Goal: Task Accomplishment & Management: Manage account settings

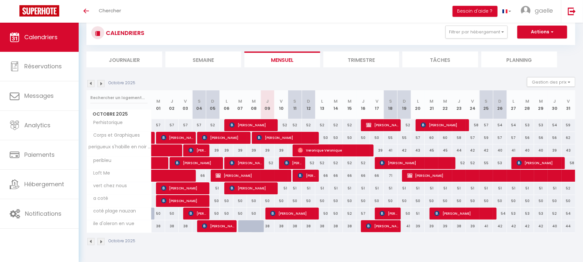
scroll to position [16, 0]
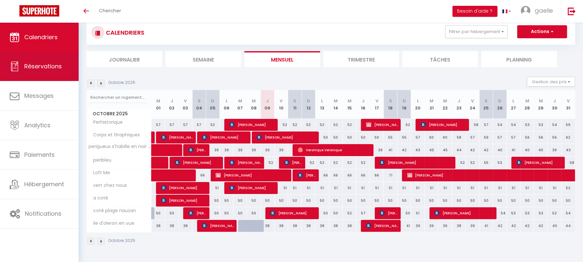
click at [32, 70] on link "Réservations" at bounding box center [39, 66] width 79 height 29
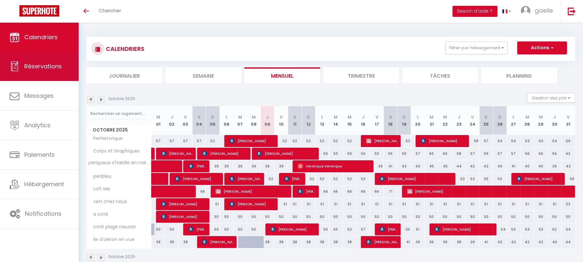
select select "not_cancelled"
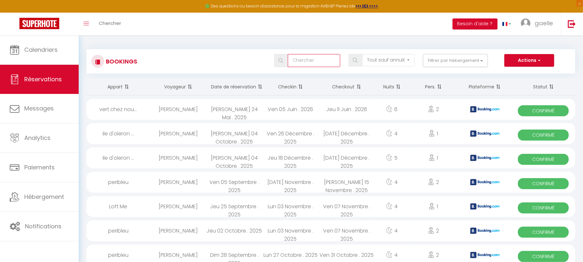
click at [314, 63] on input "text" at bounding box center [314, 60] width 52 height 13
type input "mendes"
click at [520, 61] on button "Actions" at bounding box center [529, 60] width 50 height 13
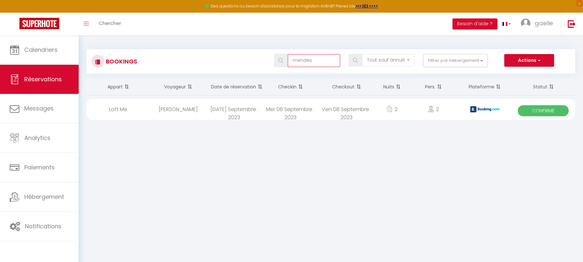
drag, startPoint x: 319, startPoint y: 62, endPoint x: 275, endPoint y: 65, distance: 44.1
click at [275, 65] on div "mendes" at bounding box center [307, 60] width 66 height 13
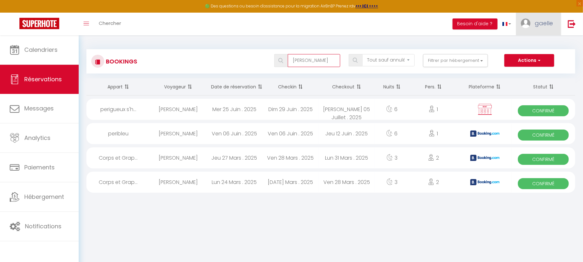
type input "[PERSON_NAME]"
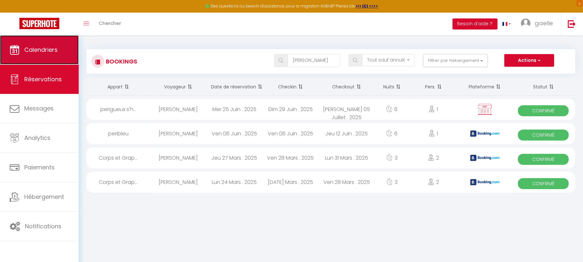
click at [58, 53] on link "Calendriers" at bounding box center [39, 49] width 79 height 29
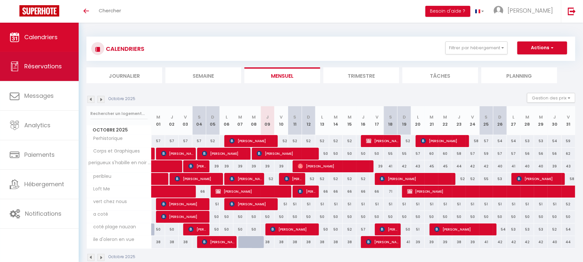
click at [47, 71] on link "Réservations" at bounding box center [39, 66] width 79 height 29
select select "not_cancelled"
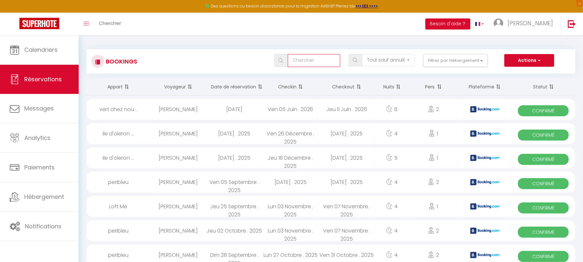
click at [306, 60] on input "text" at bounding box center [314, 60] width 52 height 13
type input "[PERSON_NAME]"
click at [519, 61] on button "Actions" at bounding box center [529, 60] width 50 height 13
select select
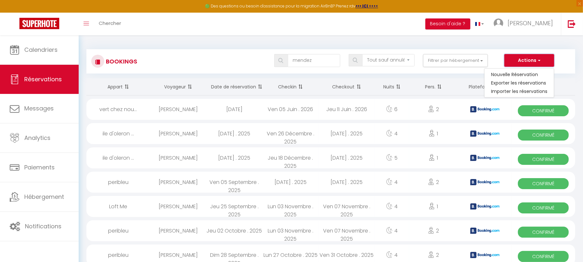
select select
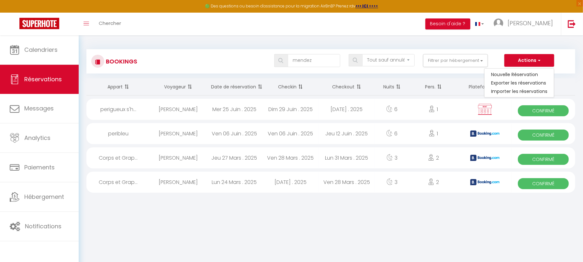
click at [180, 109] on div "[PERSON_NAME]" at bounding box center [178, 109] width 56 height 21
select select "OK"
select select "KO"
select select "0"
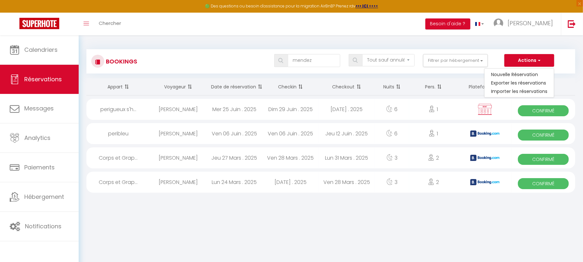
select select "1"
select select
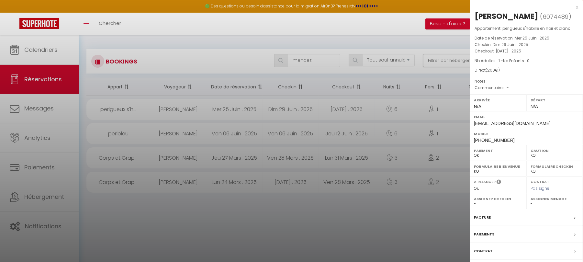
click at [482, 252] on label "Contrat" at bounding box center [483, 250] width 19 height 7
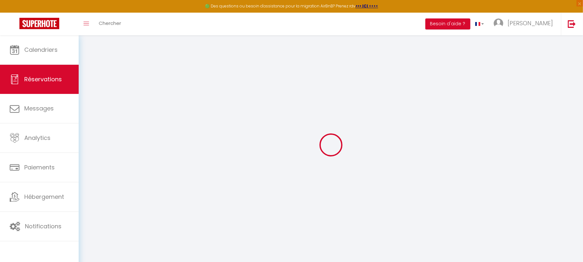
select select
checkbox input "false"
select select
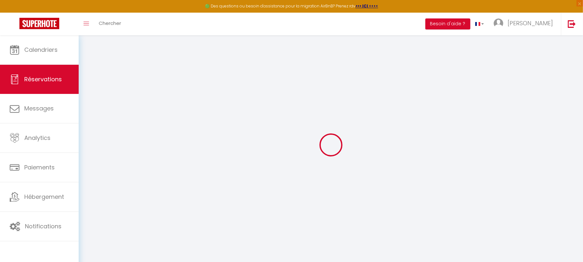
checkbox input "false"
select select
checkbox input "false"
select select
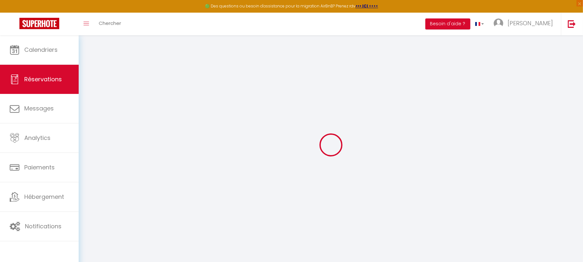
select select
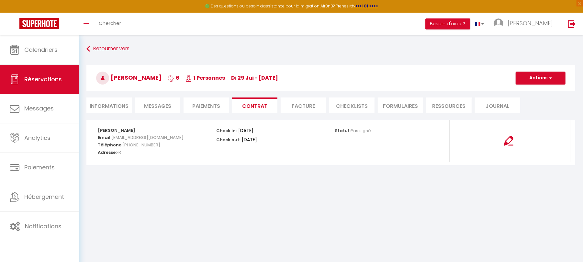
click at [115, 106] on li "Informations" at bounding box center [108, 105] width 45 height 16
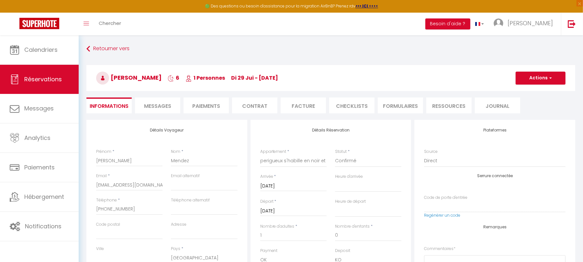
select select
click at [533, 78] on button "Actions" at bounding box center [540, 77] width 50 height 13
click at [530, 99] on link "Dupliquer" at bounding box center [533, 100] width 51 height 8
select select
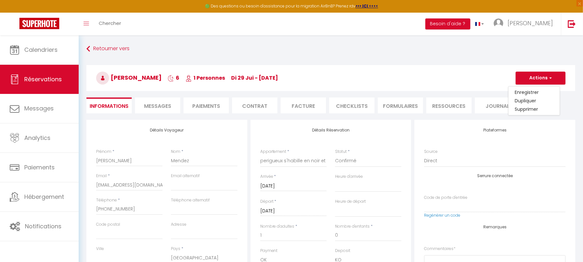
select select
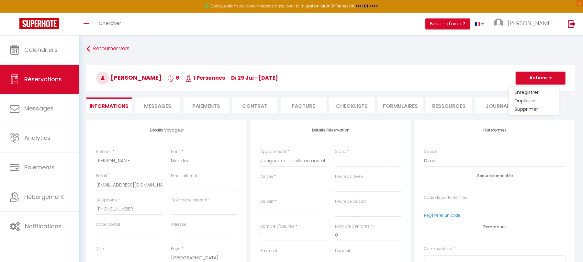
checkbox input "false"
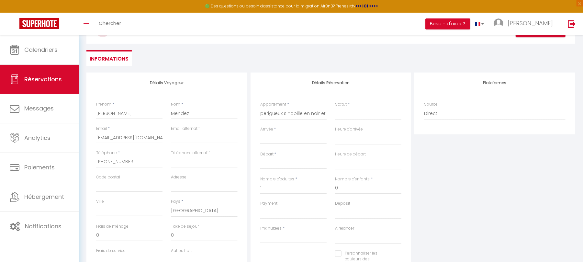
scroll to position [48, 0]
click at [270, 112] on select "Perhistorique Corps et Graphiques perigueux s'habille en noir et blanc peribleu…" at bounding box center [293, 112] width 66 height 12
select select "73443"
click at [260, 106] on select "Perhistorique Corps et Graphiques perigueux s'habille en noir et blanc peribleu…" at bounding box center [293, 112] width 66 height 12
select select
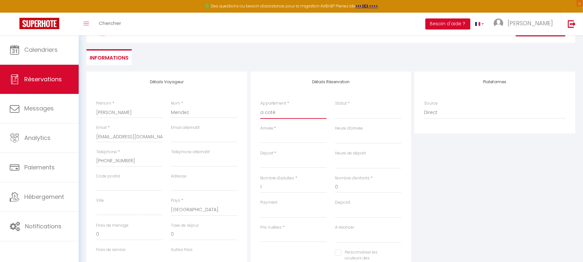
select select
type input "0"
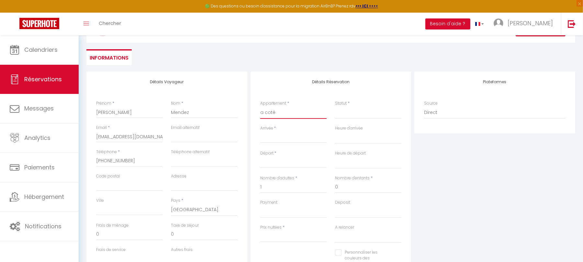
select select
checkbox input "false"
click at [275, 136] on input "Arrivée" at bounding box center [293, 138] width 66 height 8
select select
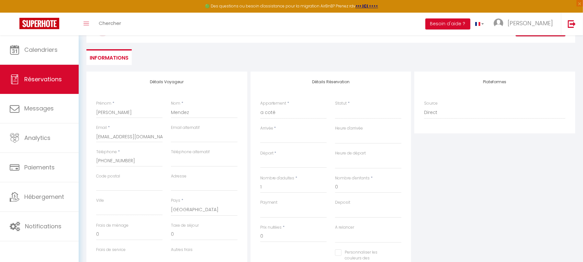
select select
checkbox input "false"
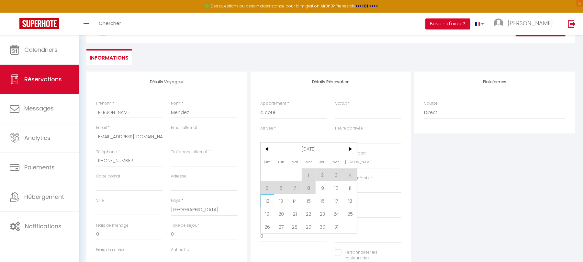
click at [268, 199] on span "12" at bounding box center [267, 200] width 14 height 13
select select
type input "Dim 12 Octobre 2025"
select select
type input "Lun 13 Octobre 2025"
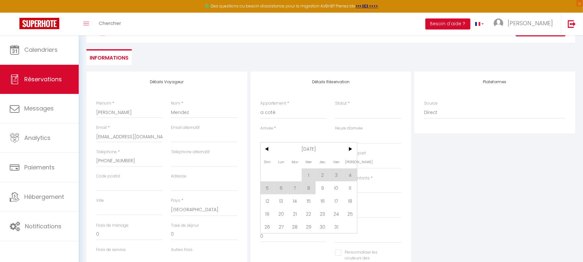
select select
checkbox input "false"
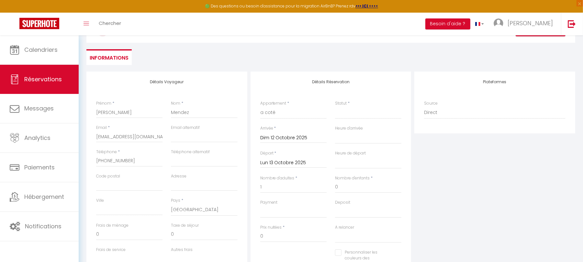
click at [274, 161] on input "Lun 13 Octobre 2025" at bounding box center [293, 162] width 66 height 8
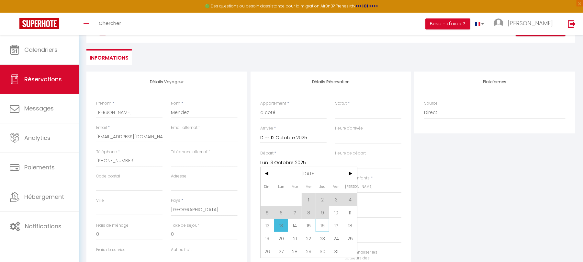
click at [325, 224] on span "16" at bounding box center [322, 225] width 14 height 13
select select
type input "Jeu 16 Octobre 2025"
select select
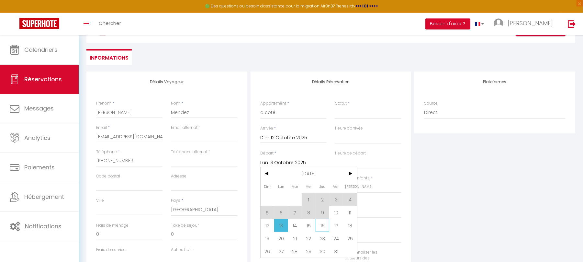
select select
checkbox input "false"
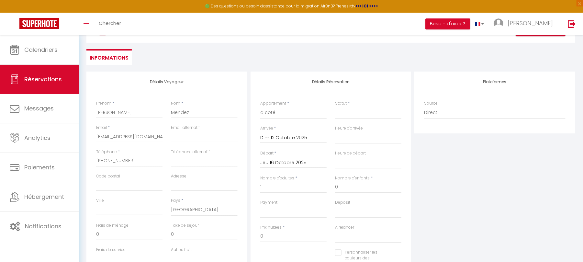
type input "40"
select select
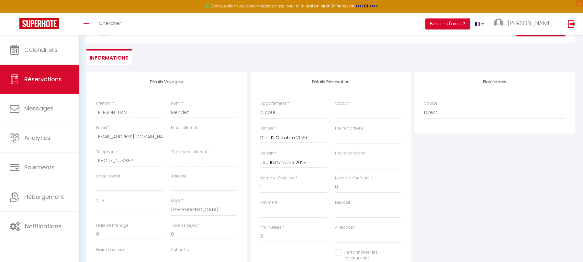
select select
type input "200"
select select
checkbox input "false"
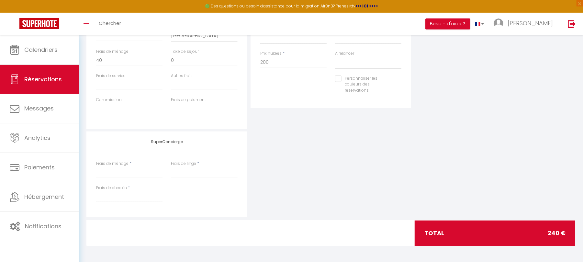
scroll to position [138, 0]
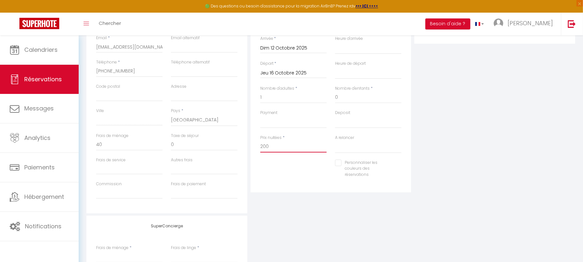
drag, startPoint x: 265, startPoint y: 146, endPoint x: 259, endPoint y: 146, distance: 6.5
click at [259, 146] on div "Prix nuitées * 200" at bounding box center [293, 147] width 75 height 25
type input "180"
type input "0"
select select
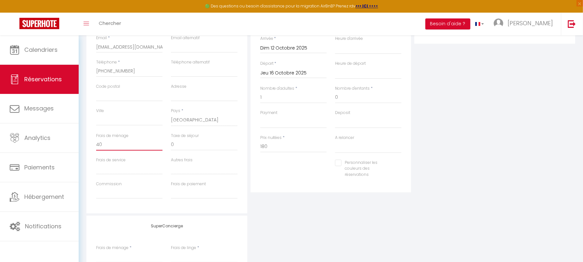
select select
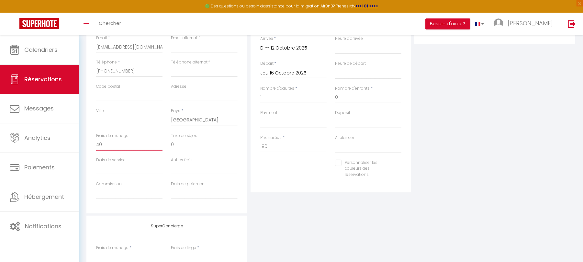
checkbox input "false"
click at [111, 144] on input "0" at bounding box center [129, 145] width 66 height 12
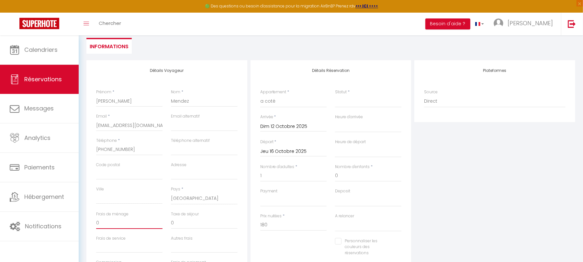
scroll to position [53, 0]
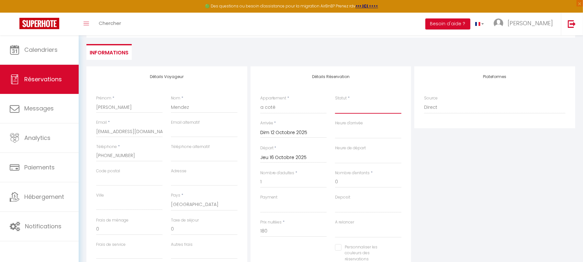
click at [349, 110] on select "Confirmé Non Confirmé Annulé Annulé par le voyageur No Show Request" at bounding box center [368, 107] width 66 height 12
select select "2"
click at [335, 101] on select "Confirmé Non Confirmé Annulé Annulé par le voyageur No Show Request" at bounding box center [368, 107] width 66 height 12
select select
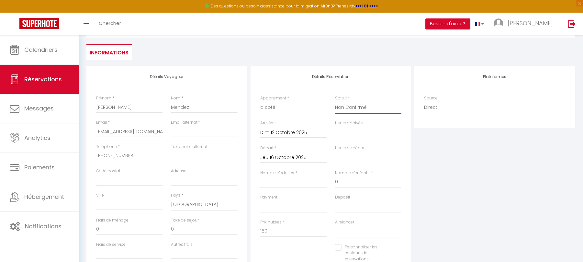
select select
checkbox input "false"
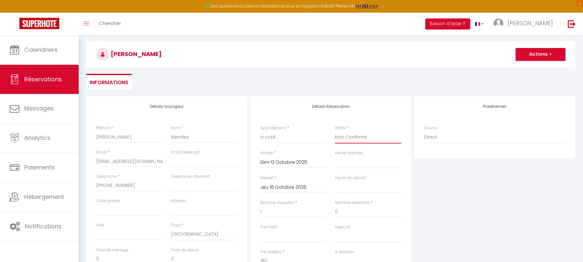
scroll to position [5, 0]
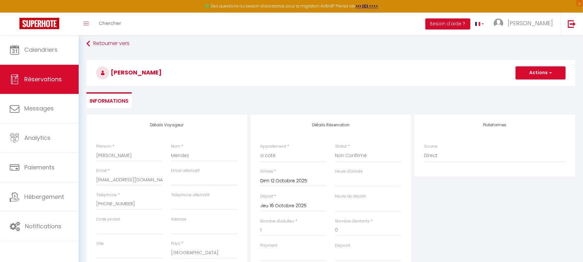
click at [540, 72] on button "Actions" at bounding box center [540, 72] width 50 height 13
click at [527, 85] on link "Enregistrer" at bounding box center [533, 87] width 51 height 8
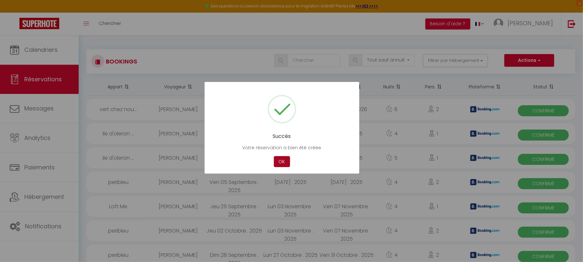
click at [282, 160] on button "OK" at bounding box center [282, 161] width 16 height 11
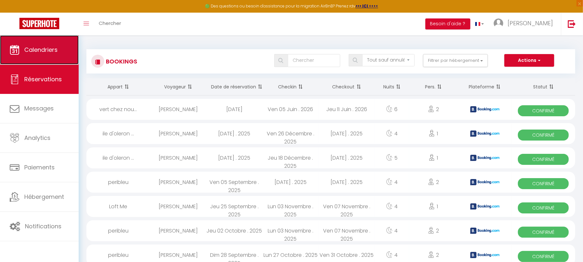
click at [51, 51] on span "Calendriers" at bounding box center [40, 50] width 33 height 8
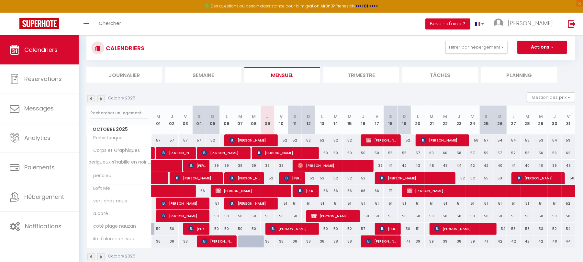
scroll to position [10, 0]
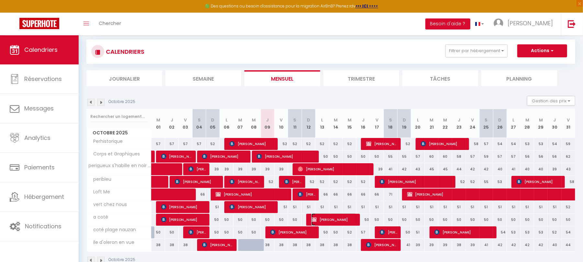
click at [338, 219] on span "[PERSON_NAME]" at bounding box center [333, 219] width 45 height 12
select select "KO"
select select "0"
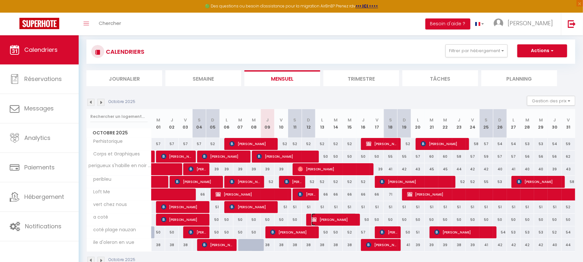
select select "1"
select select
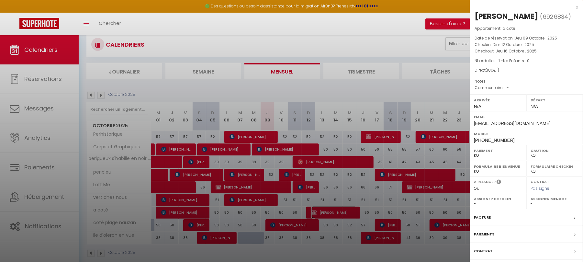
scroll to position [35, 0]
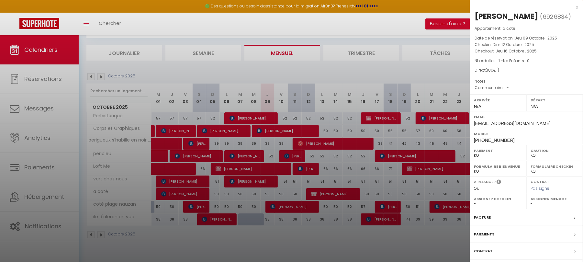
click at [486, 236] on label "Paiements" at bounding box center [484, 234] width 20 height 7
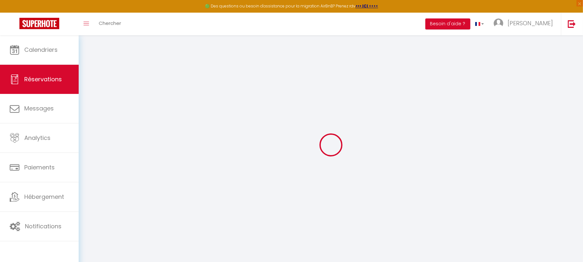
select select
checkbox input "false"
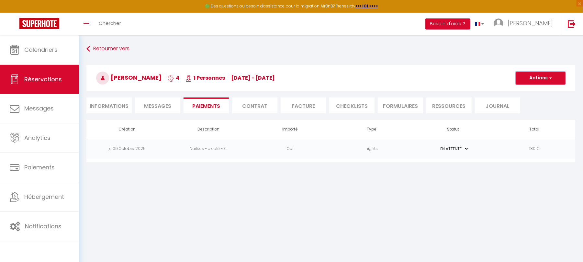
click at [535, 82] on button "Actions" at bounding box center [540, 77] width 50 height 13
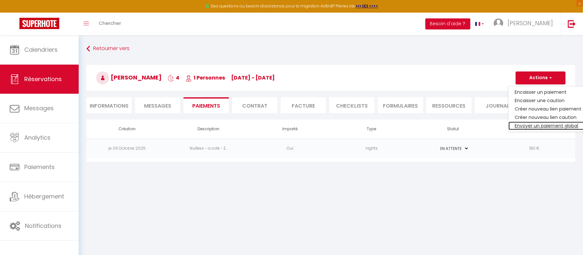
click at [525, 126] on link "Envoyer un paiement global" at bounding box center [548, 126] width 80 height 8
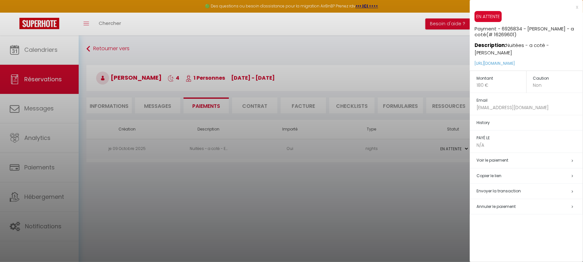
click at [494, 188] on span "Envoyer la transaction" at bounding box center [498, 190] width 44 height 5
select select "fr"
type input "ellavv6569@gmail.com"
type input "Demande de paiement"
type textarea "Bonjour, Nous vous invitons à cliquer sur le lien ci-dessous pour effectuer le …"
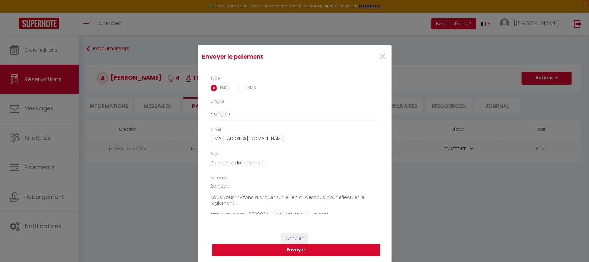
click at [307, 252] on button "Envoyer" at bounding box center [296, 250] width 168 height 12
